Goal: Information Seeking & Learning: Understand process/instructions

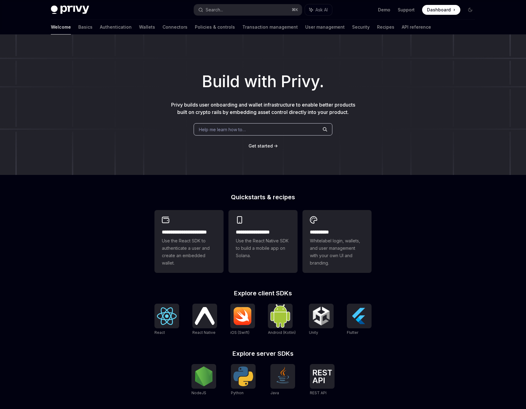
scroll to position [12, 0]
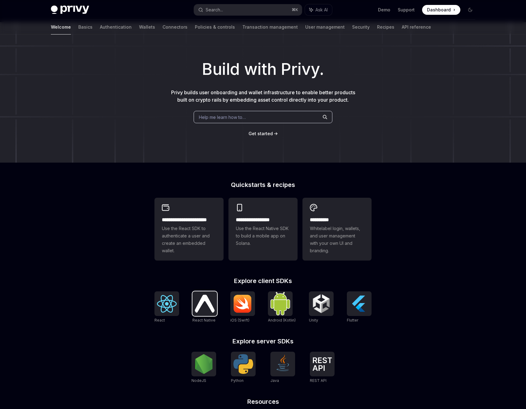
click at [198, 301] on img at bounding box center [205, 304] width 20 height 18
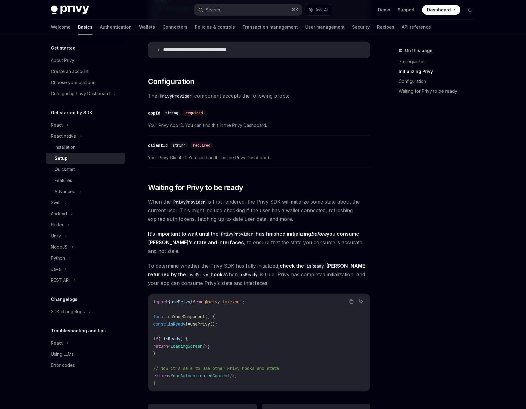
scroll to position [435, 0]
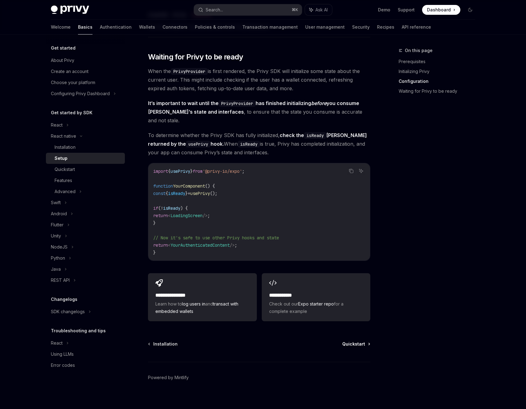
click at [354, 341] on span "Quickstart" at bounding box center [353, 344] width 23 height 6
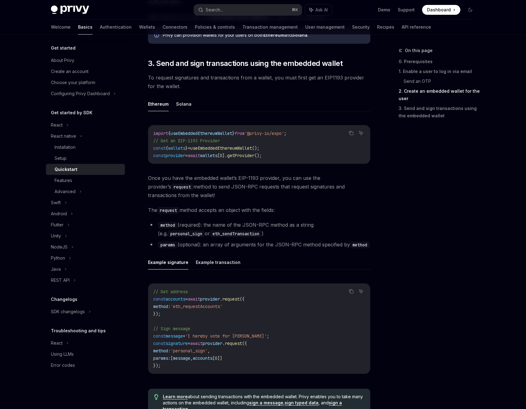
scroll to position [795, 0]
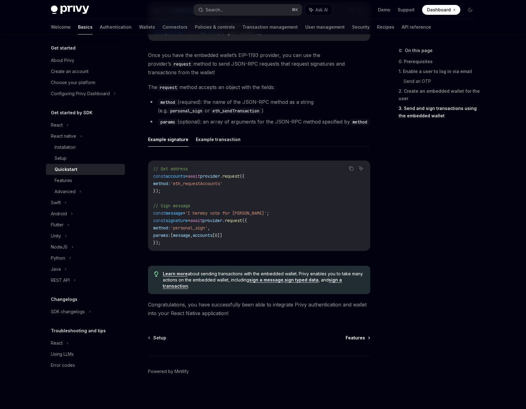
click at [348, 338] on span "Features" at bounding box center [355, 338] width 19 height 6
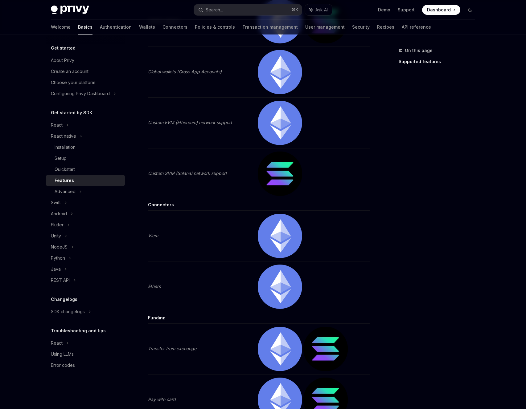
scroll to position [861, 0]
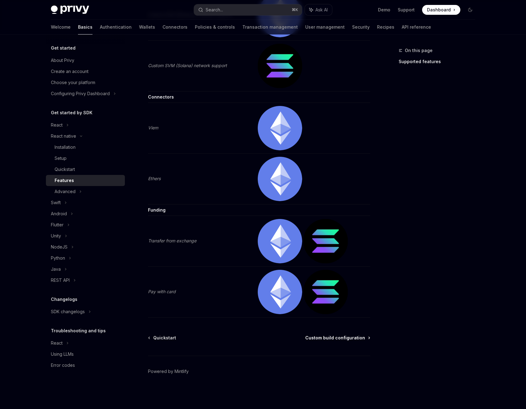
click at [346, 339] on span "Custom build configuration" at bounding box center [335, 338] width 60 height 6
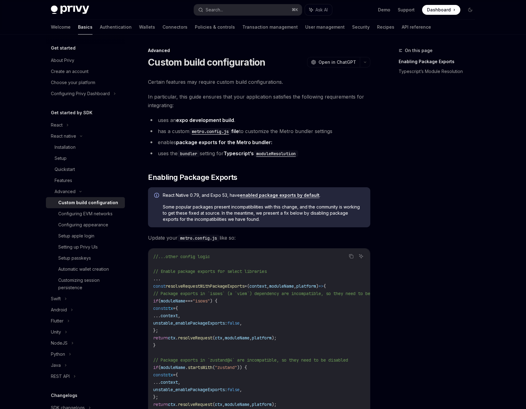
click at [426, 144] on div "On this page Enabling Package Exports Typescript’s Module Resolution" at bounding box center [433, 228] width 94 height 363
type textarea "*"
click at [239, 219] on span "Some popular packages present incompatibilities with this change, and the commu…" at bounding box center [263, 213] width 201 height 19
drag, startPoint x: 329, startPoint y: 195, endPoint x: 164, endPoint y: 195, distance: 165.3
click at [164, 195] on span "React Native 0.79, and Expo 53, have enabled package exports by default ." at bounding box center [263, 195] width 201 height 6
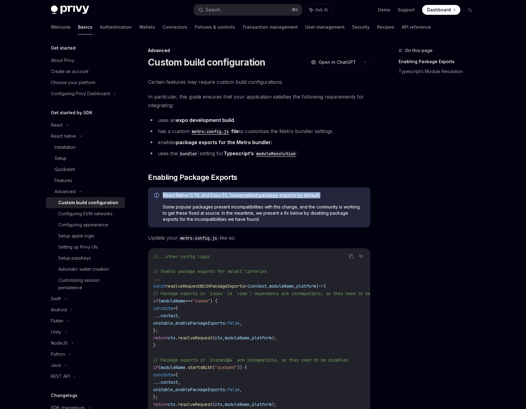
copy span "React Native 0.79, and Expo 53, have enabled package exports by default ."
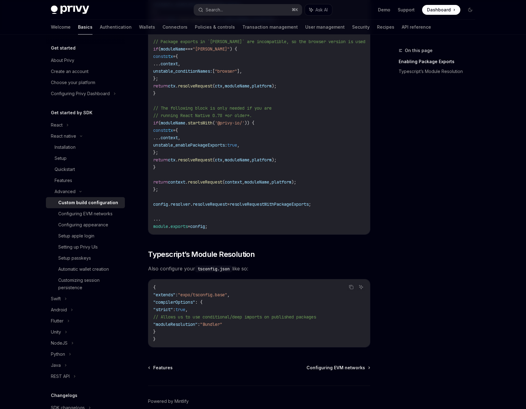
scroll to position [418, 0]
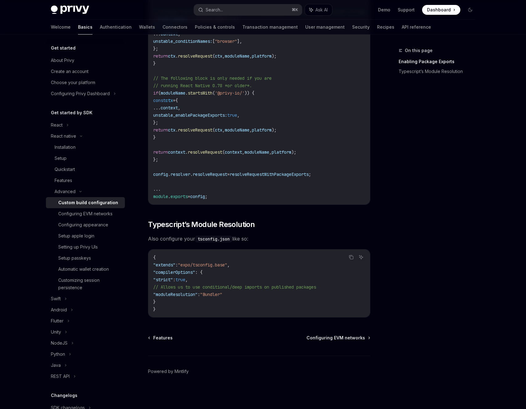
type textarea "*"
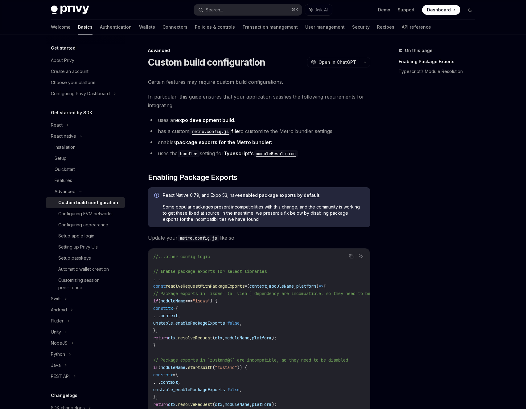
type textarea "*"
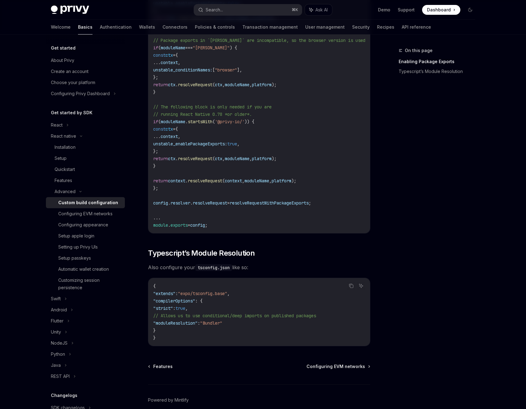
scroll to position [398, 0]
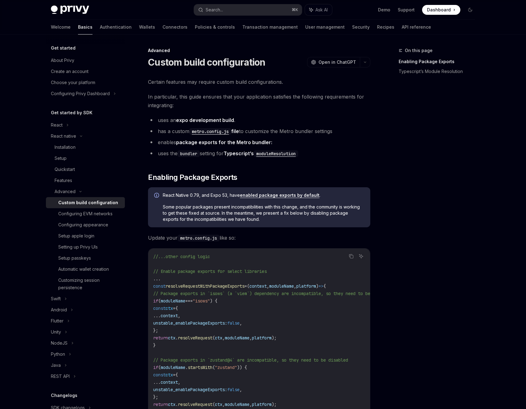
click at [155, 111] on div "Certain features may require custom build configurations. In particular, this g…" at bounding box center [259, 406] width 222 height 656
